Goal: Task Accomplishment & Management: Manage account settings

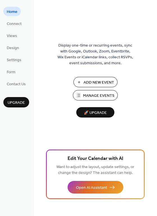
click at [96, 94] on span "Manage Events" at bounding box center [98, 96] width 31 height 6
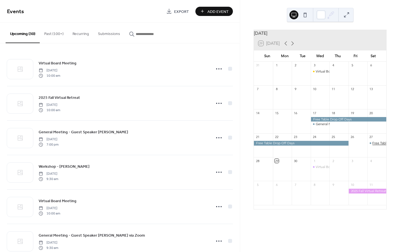
click at [376, 146] on div "Free Table Day" at bounding box center [384, 143] width 23 height 5
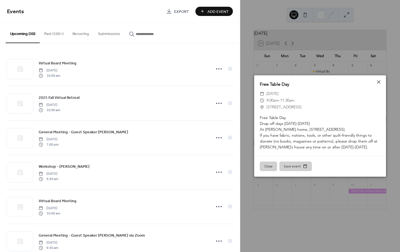
click at [383, 78] on div "Free Table Day ​ [DATE] ​ 9:00am - 11:30am ​ [STREET_ADDRESS] Free Table Day Dr…" at bounding box center [320, 115] width 132 height 80
click at [379, 80] on icon at bounding box center [379, 82] width 7 height 7
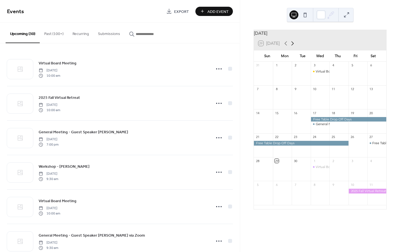
click at [296, 47] on icon at bounding box center [292, 43] width 7 height 7
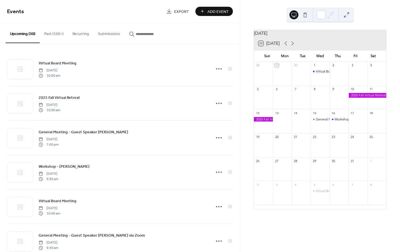
click at [362, 98] on div at bounding box center [368, 95] width 38 height 5
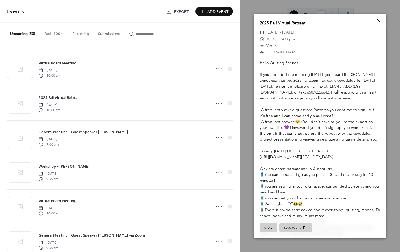
click at [378, 20] on icon at bounding box center [379, 20] width 7 height 7
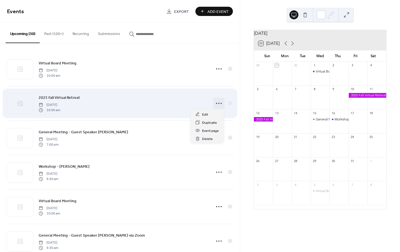
click at [219, 103] on circle at bounding box center [219, 103] width 1 height 1
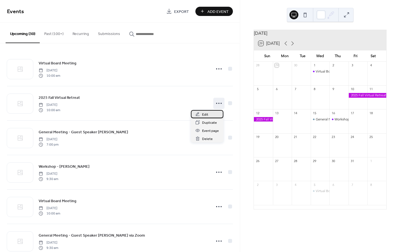
click at [208, 115] on div "Edit" at bounding box center [207, 114] width 33 height 8
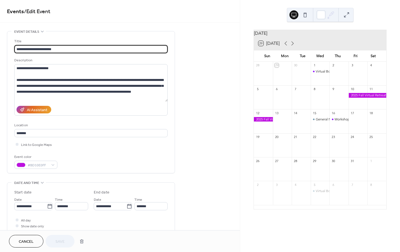
scroll to position [1, 0]
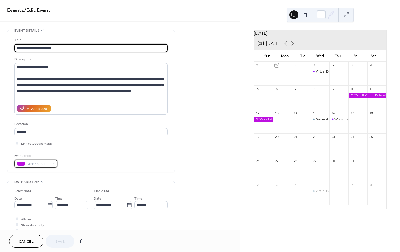
click at [53, 165] on div "#BD10E0FF" at bounding box center [35, 164] width 43 height 8
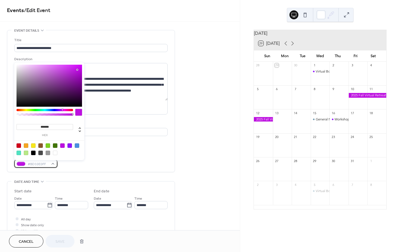
scroll to position [2, 0]
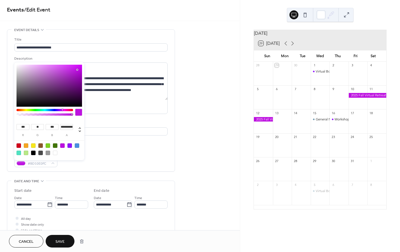
type input "***"
type input "**********"
drag, startPoint x: 73, startPoint y: 115, endPoint x: 48, endPoint y: 115, distance: 25.2
click at [48, 115] on div at bounding box center [48, 114] width 2 height 2
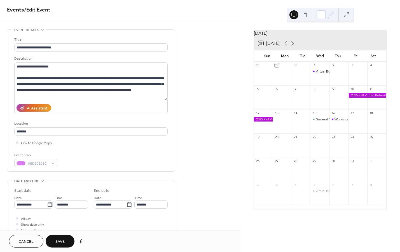
click at [62, 241] on span "Save" at bounding box center [59, 242] width 9 height 6
